Goal: Task Accomplishment & Management: Use online tool/utility

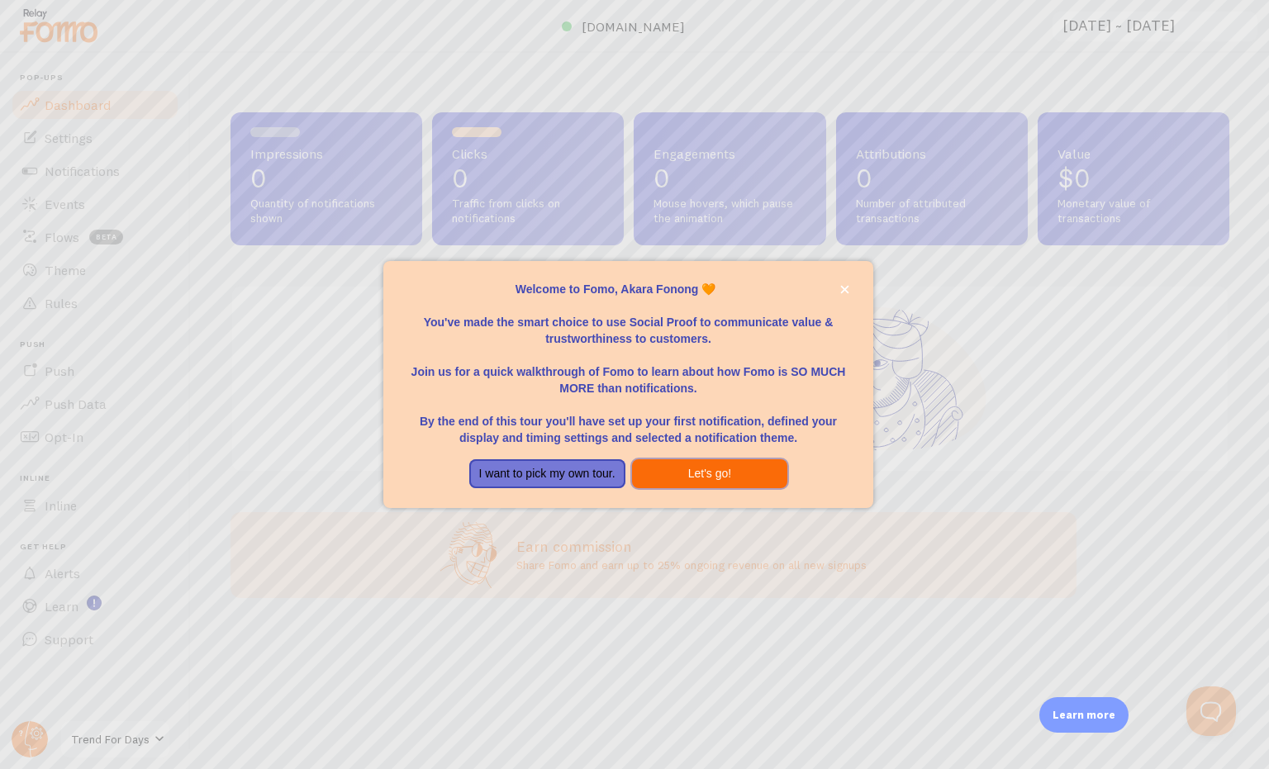
click at [709, 472] on button "Let's go!" at bounding box center [710, 474] width 156 height 30
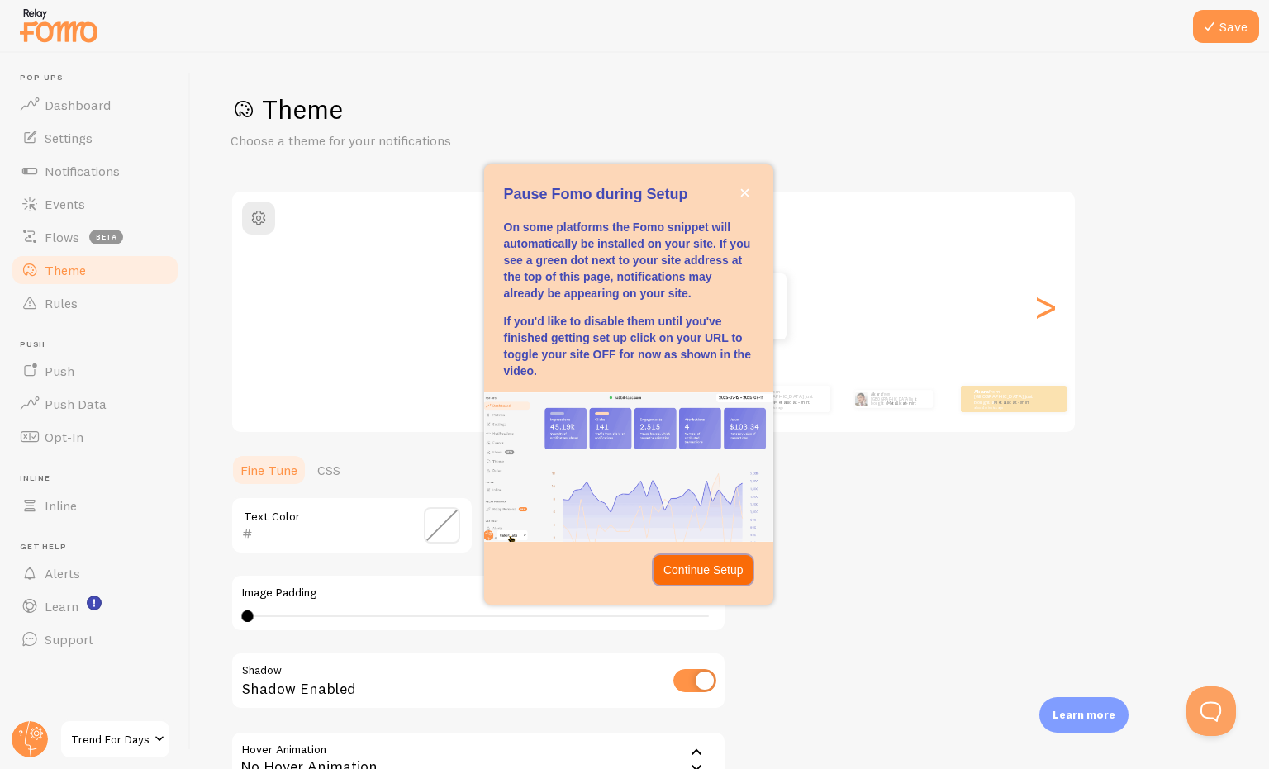
click at [702, 568] on p "Continue Setup" at bounding box center [704, 570] width 80 height 17
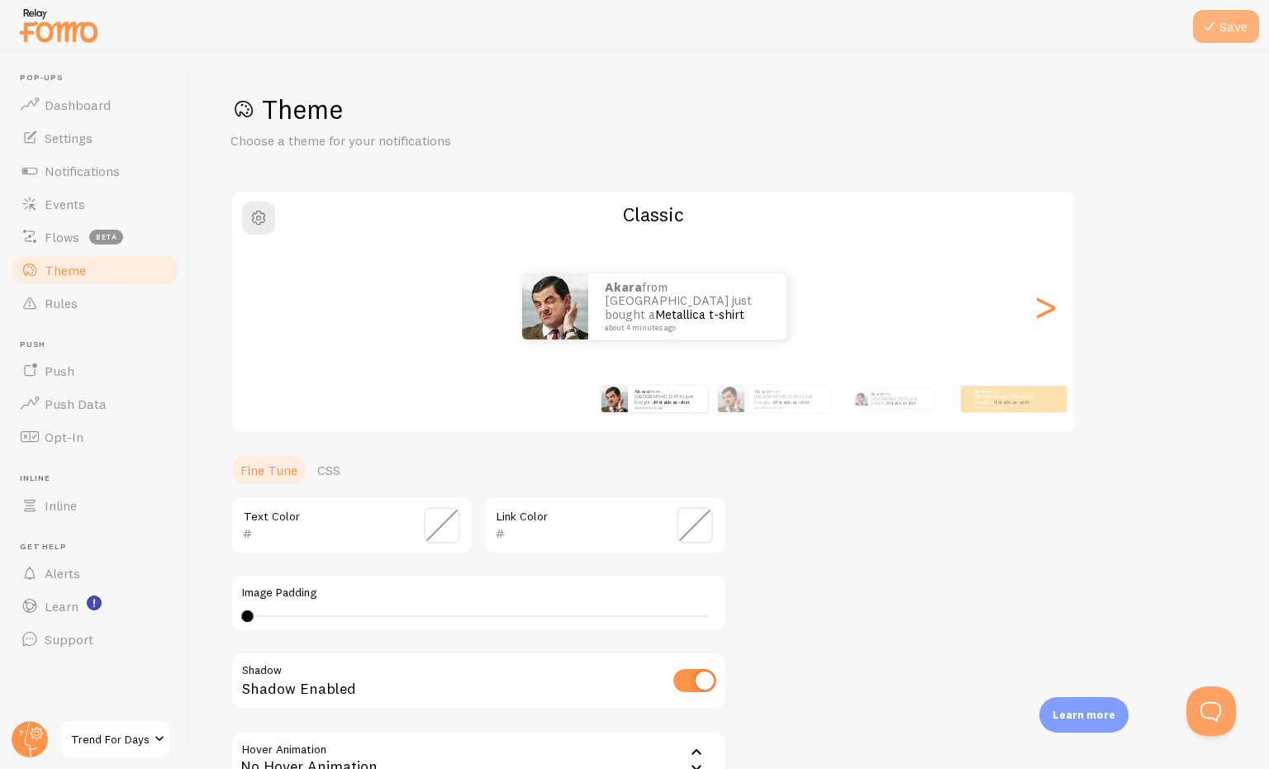
click at [1233, 25] on button "Save" at bounding box center [1226, 26] width 66 height 33
click at [68, 136] on span "Settings" at bounding box center [69, 138] width 48 height 17
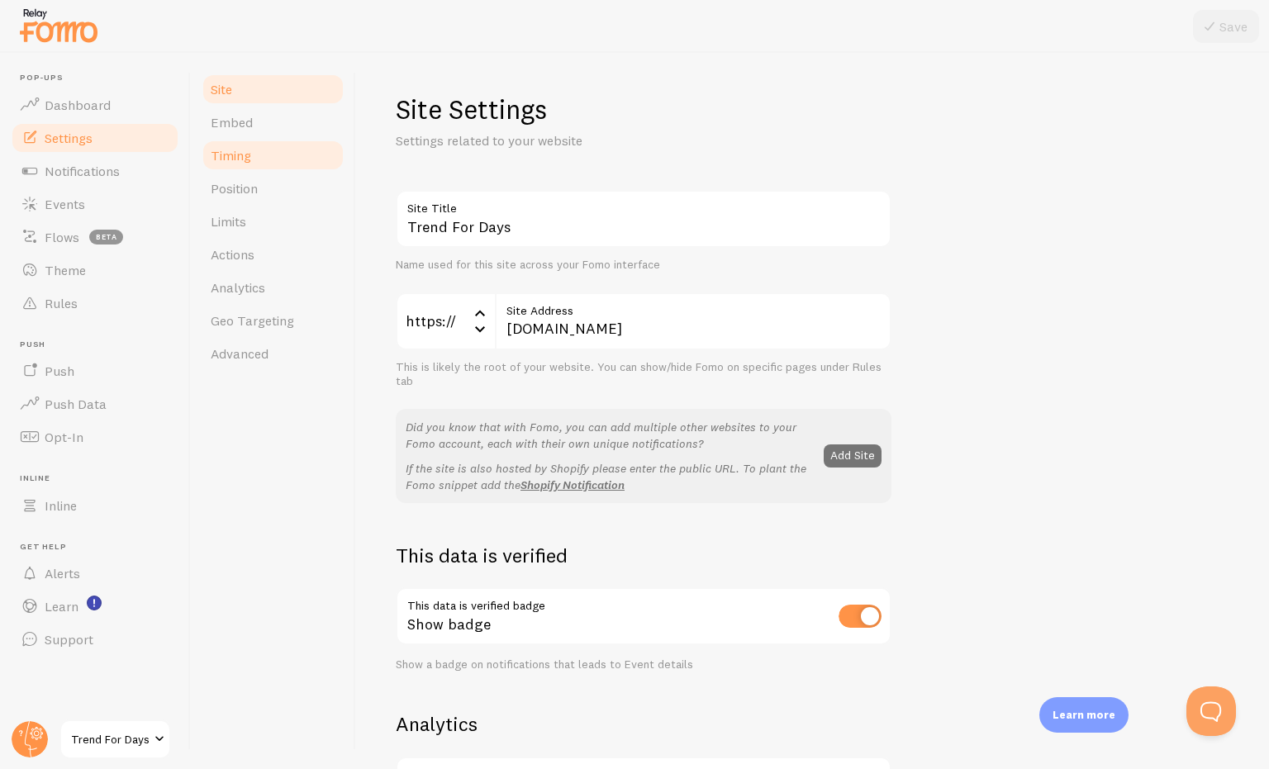
click at [231, 154] on span "Timing" at bounding box center [231, 155] width 40 height 17
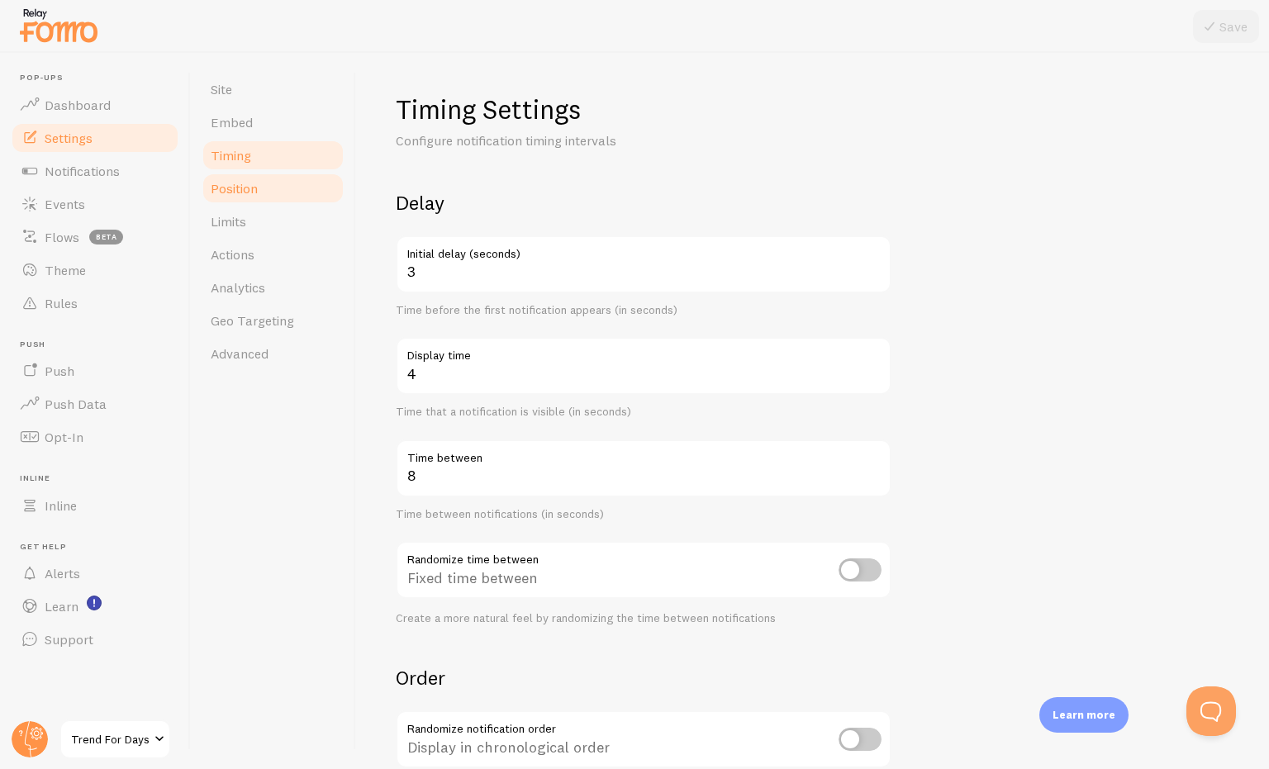
click at [234, 187] on span "Position" at bounding box center [234, 188] width 47 height 17
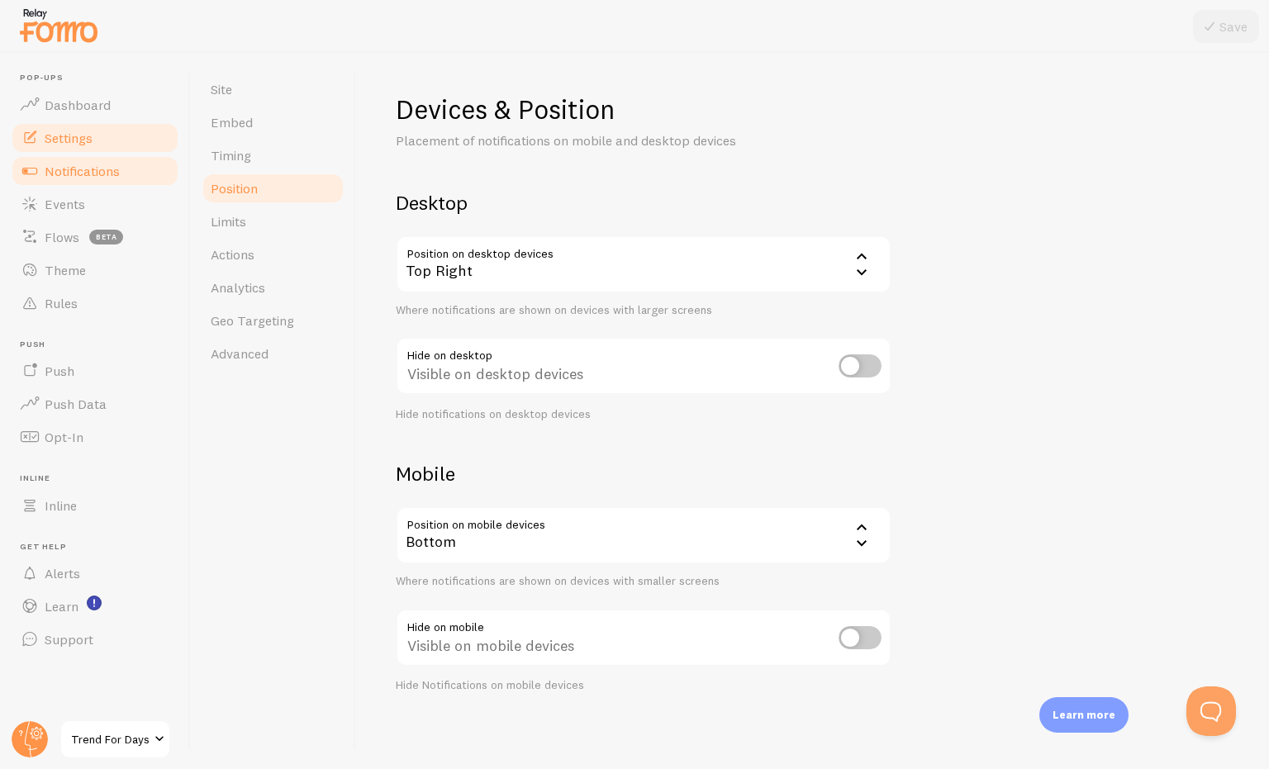
click at [82, 169] on span "Notifications" at bounding box center [82, 171] width 75 height 17
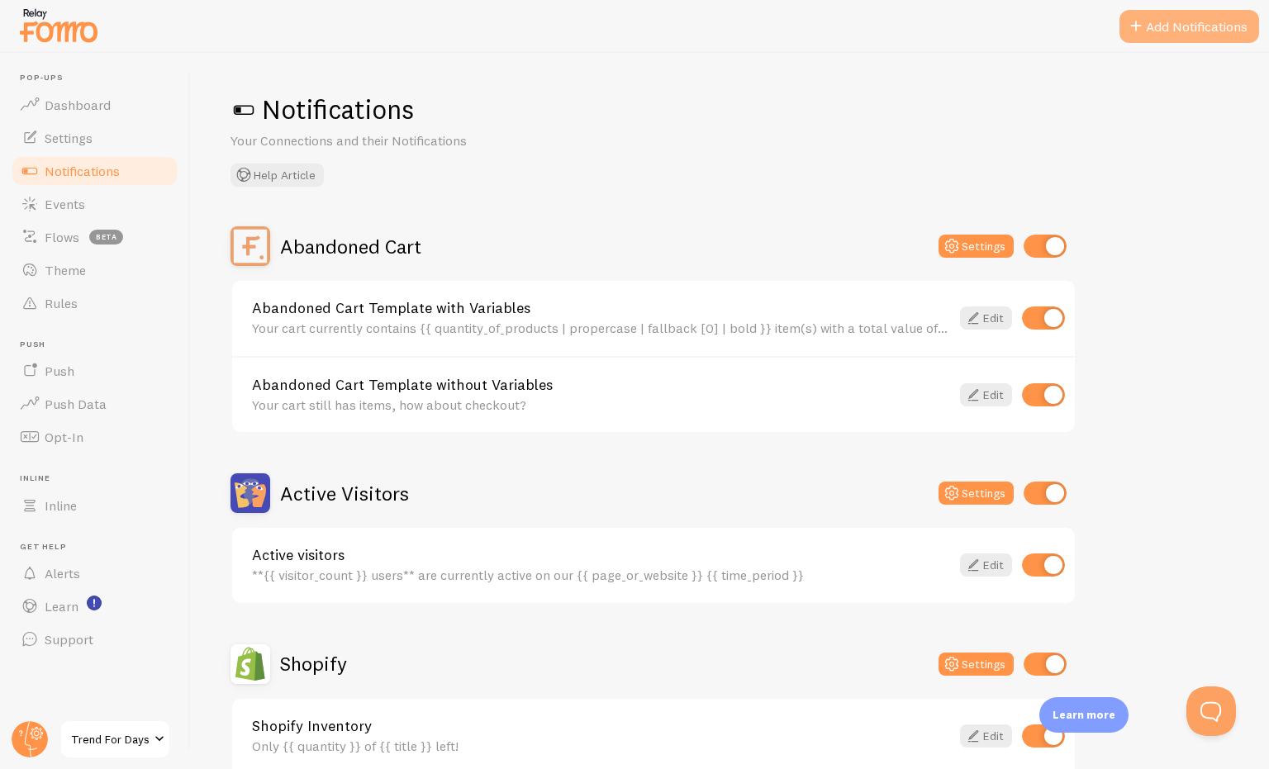
click at [1233, 25] on button "Add Notifications" at bounding box center [1190, 26] width 140 height 33
